Goal: Task Accomplishment & Management: Use online tool/utility

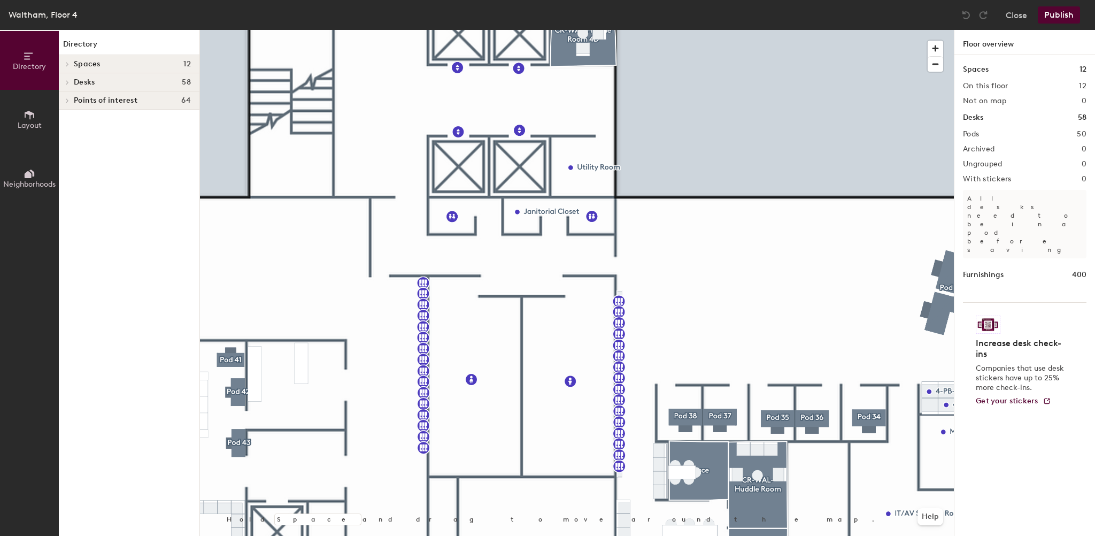
click at [28, 107] on button "Layout" at bounding box center [29, 119] width 59 height 59
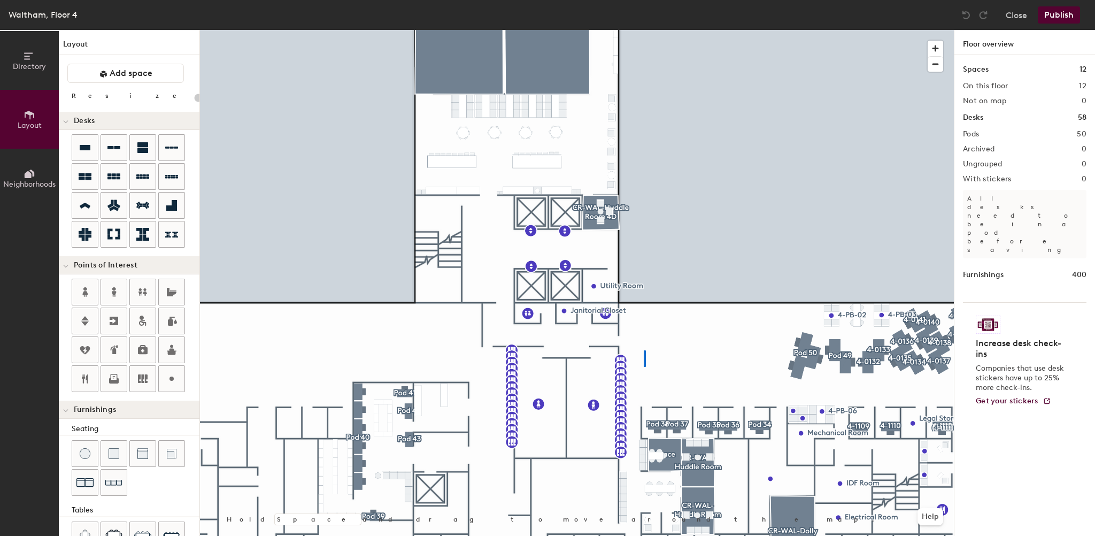
click at [644, 30] on div at bounding box center [577, 30] width 754 height 0
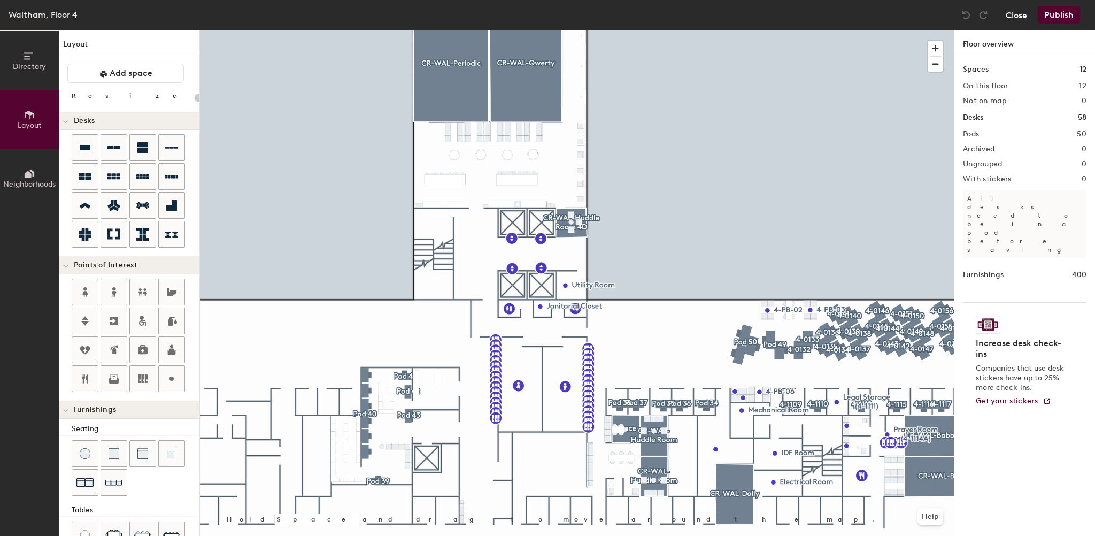
click at [1020, 12] on button "Close" at bounding box center [1016, 14] width 21 height 17
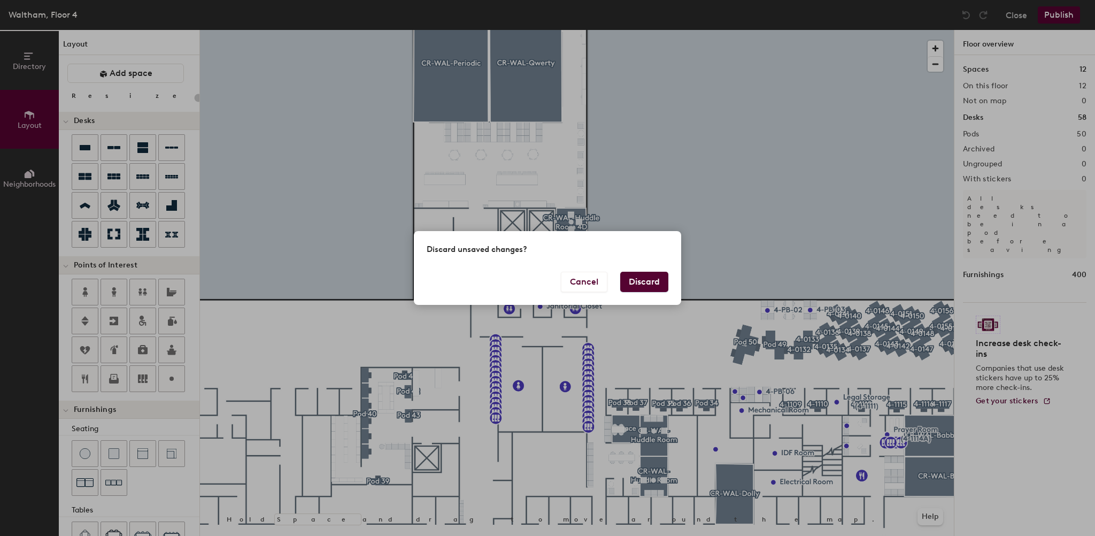
click at [639, 286] on button "Discard" at bounding box center [644, 282] width 48 height 20
type input "20"
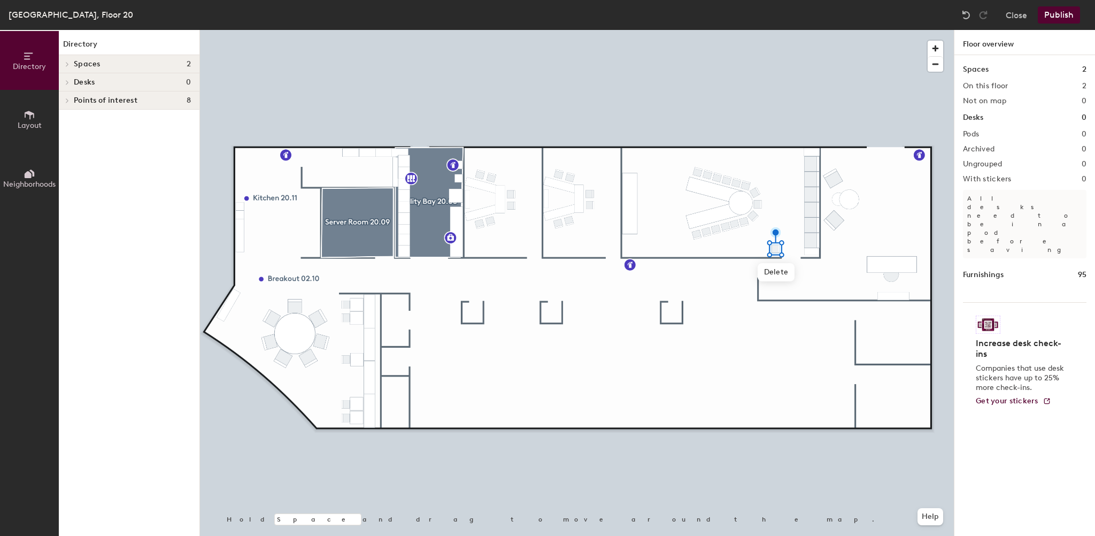
click at [1048, 9] on button "Publish" at bounding box center [1059, 14] width 42 height 17
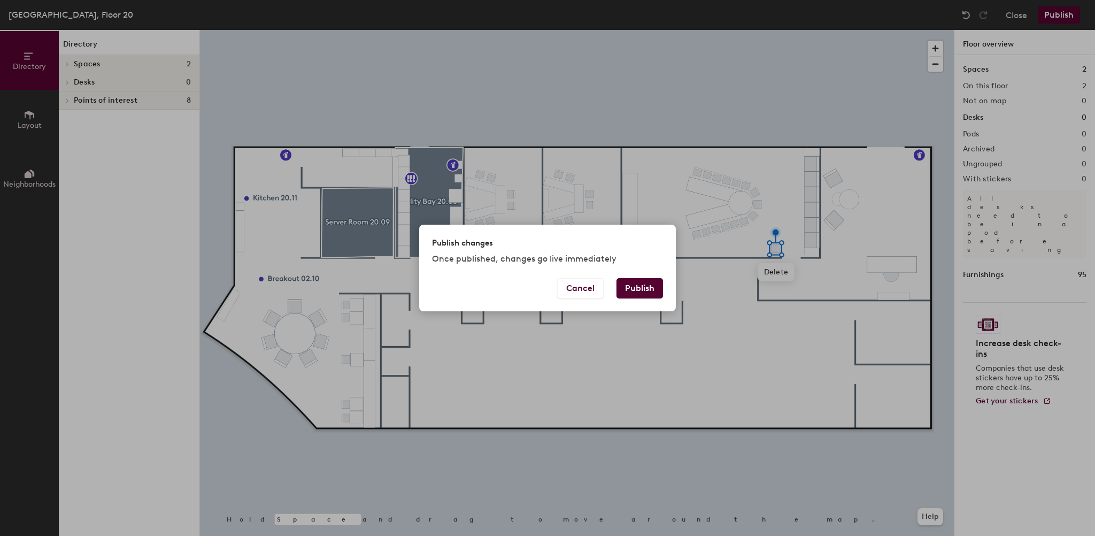
click at [625, 288] on button "Publish" at bounding box center [639, 288] width 47 height 20
